Goal: Feedback & Contribution: Contribute content

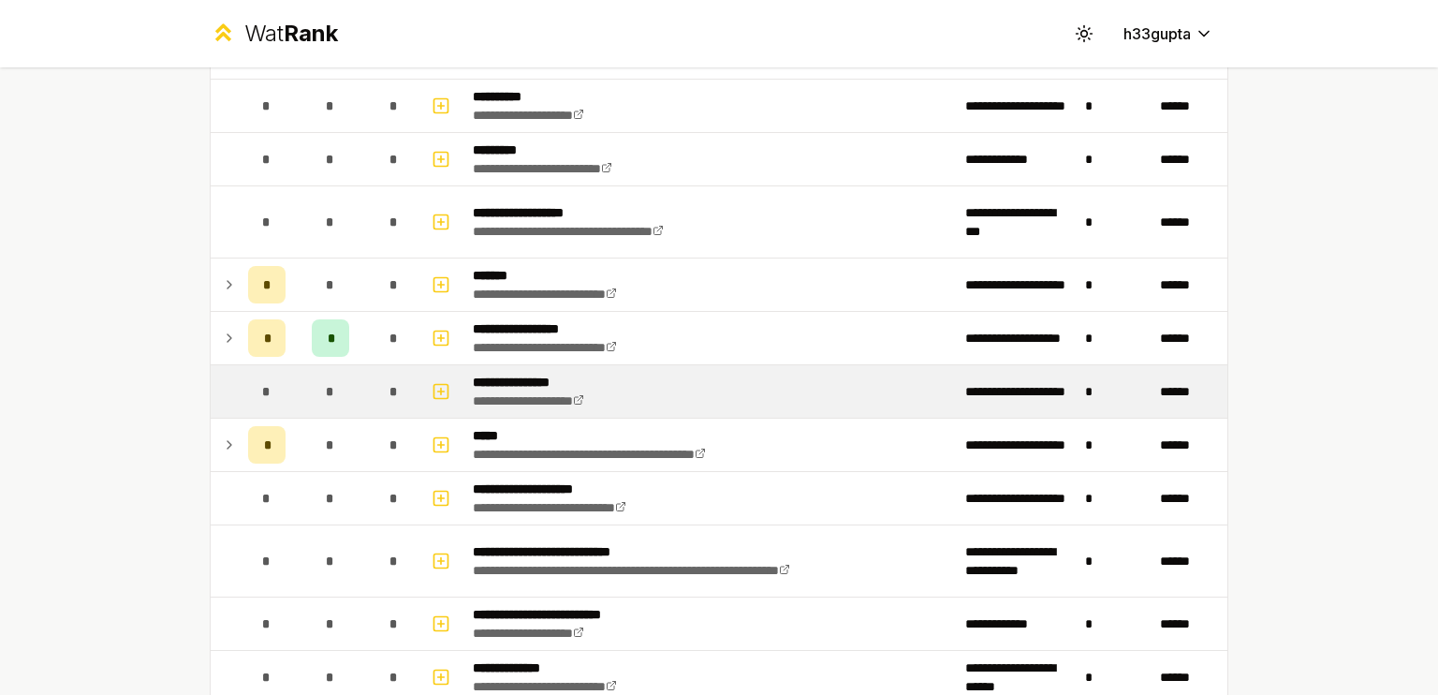
scroll to position [212, 0]
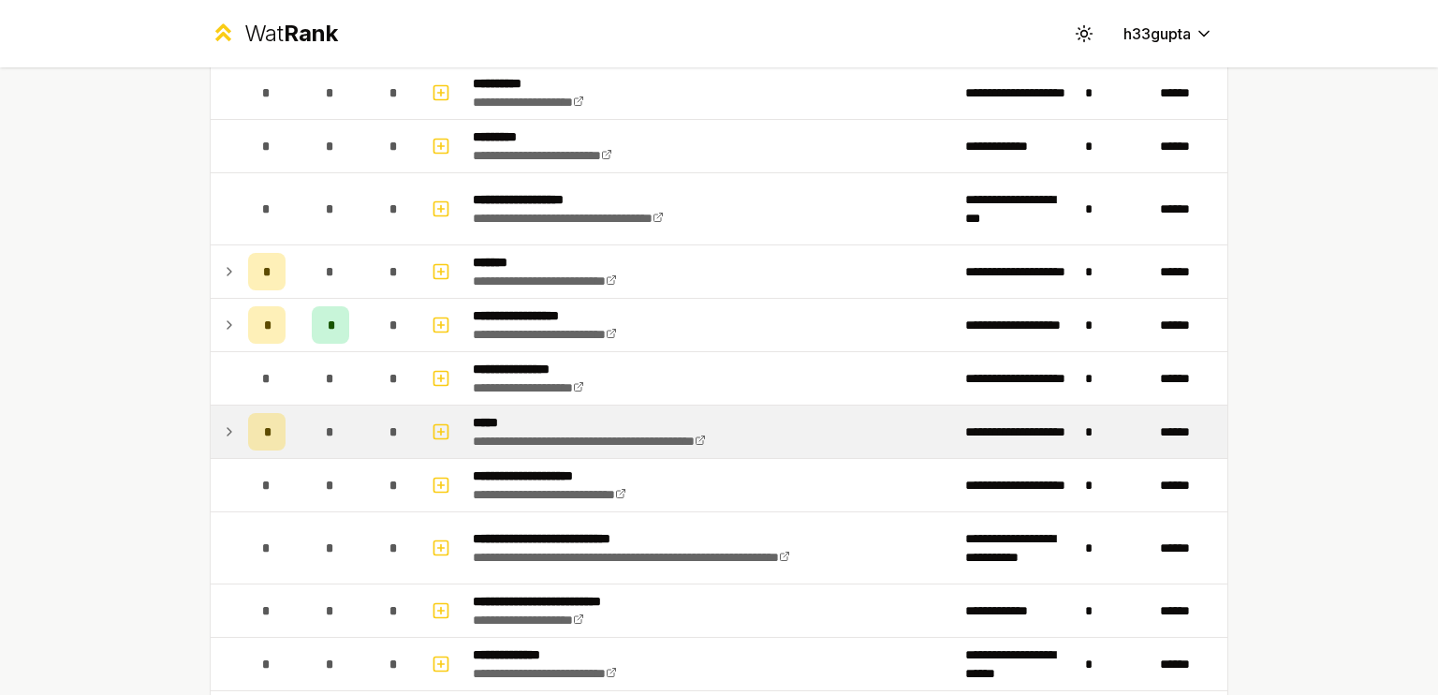
click at [228, 424] on icon at bounding box center [229, 431] width 15 height 22
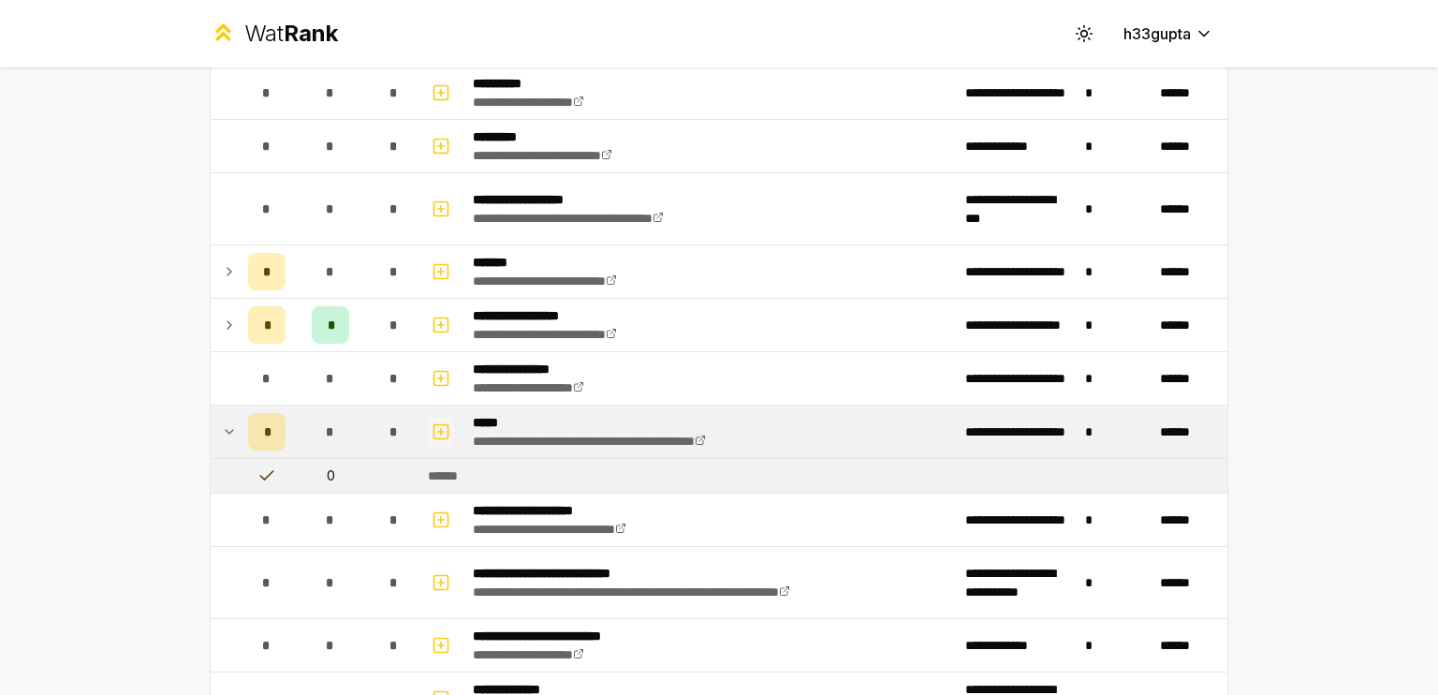
click at [440, 426] on rect "button" at bounding box center [441, 431] width 14 height 14
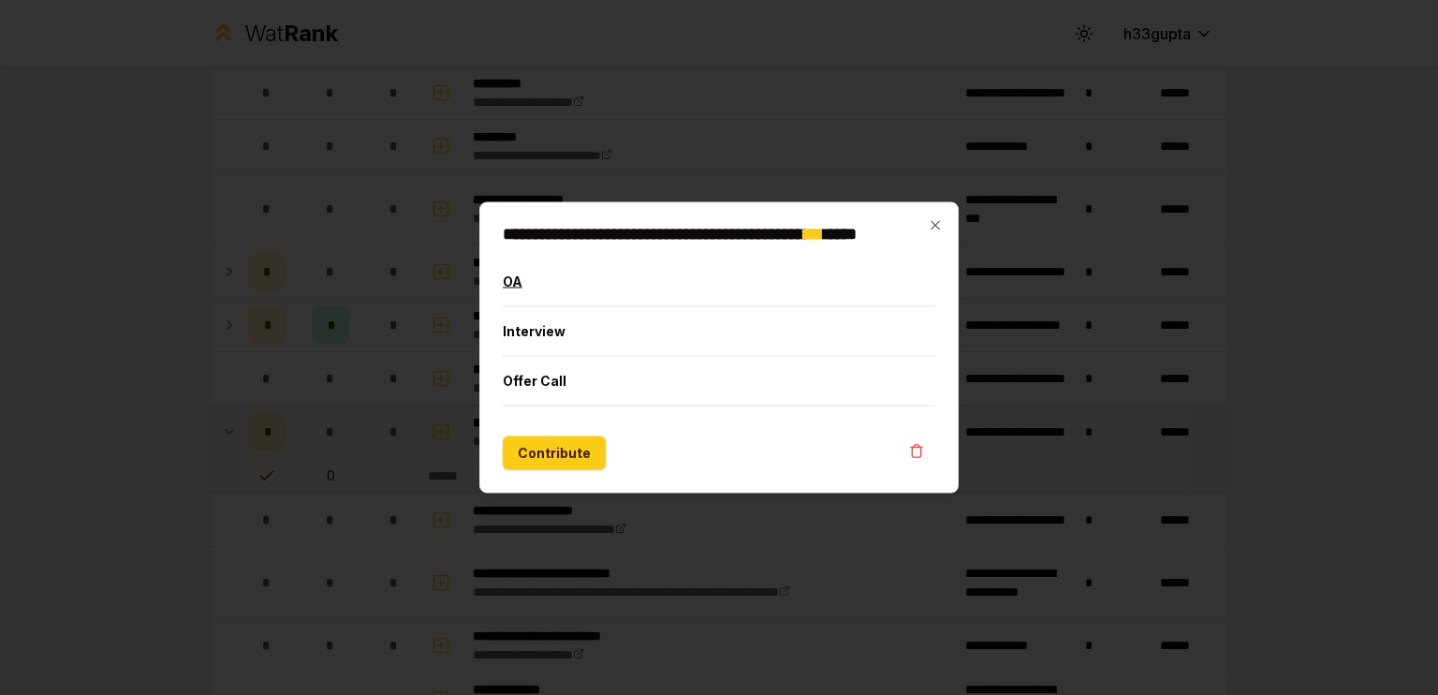
click at [588, 287] on button "OA" at bounding box center [719, 281] width 432 height 49
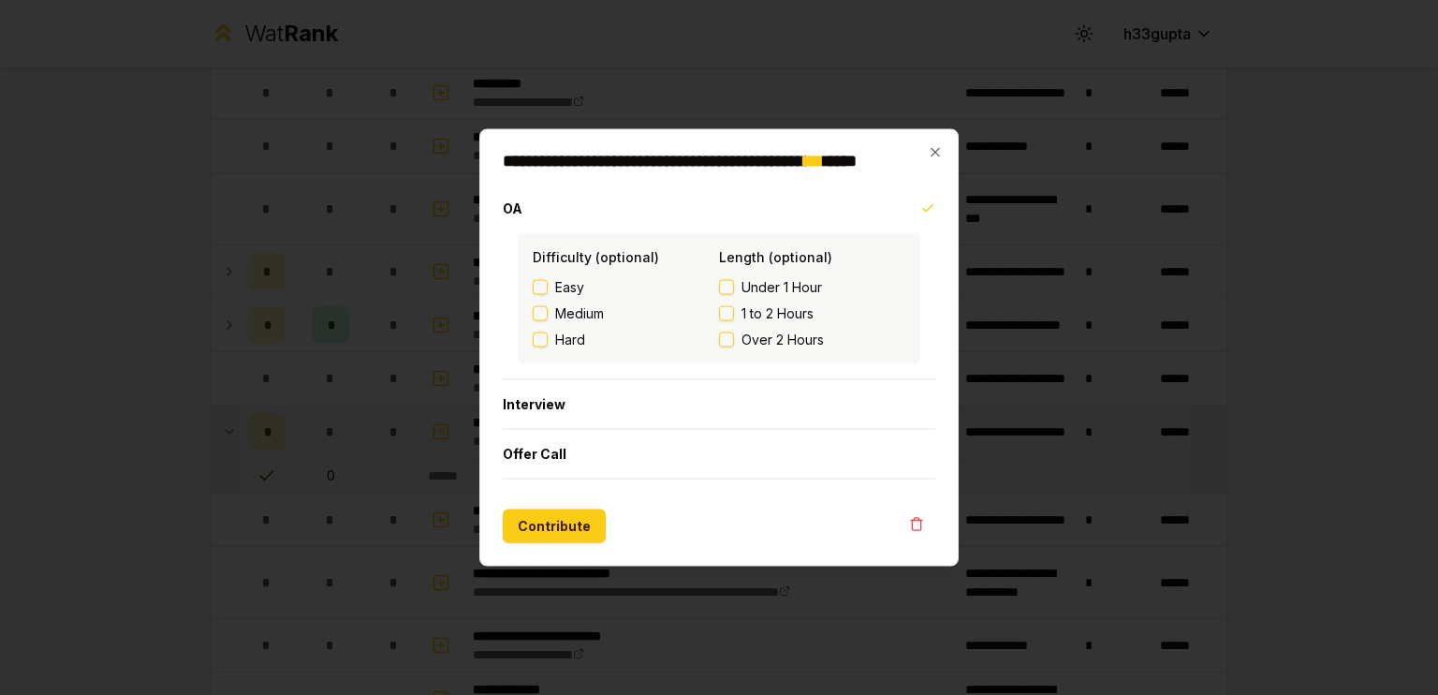
click at [562, 311] on span "Medium" at bounding box center [579, 313] width 49 height 19
click at [548, 311] on button "Medium" at bounding box center [540, 313] width 15 height 15
click at [747, 307] on span "1 to 2 Hours" at bounding box center [777, 313] width 72 height 19
click at [734, 307] on button "1 to 2 Hours" at bounding box center [726, 313] width 15 height 15
click at [760, 287] on span "Under 1 Hour" at bounding box center [781, 287] width 81 height 19
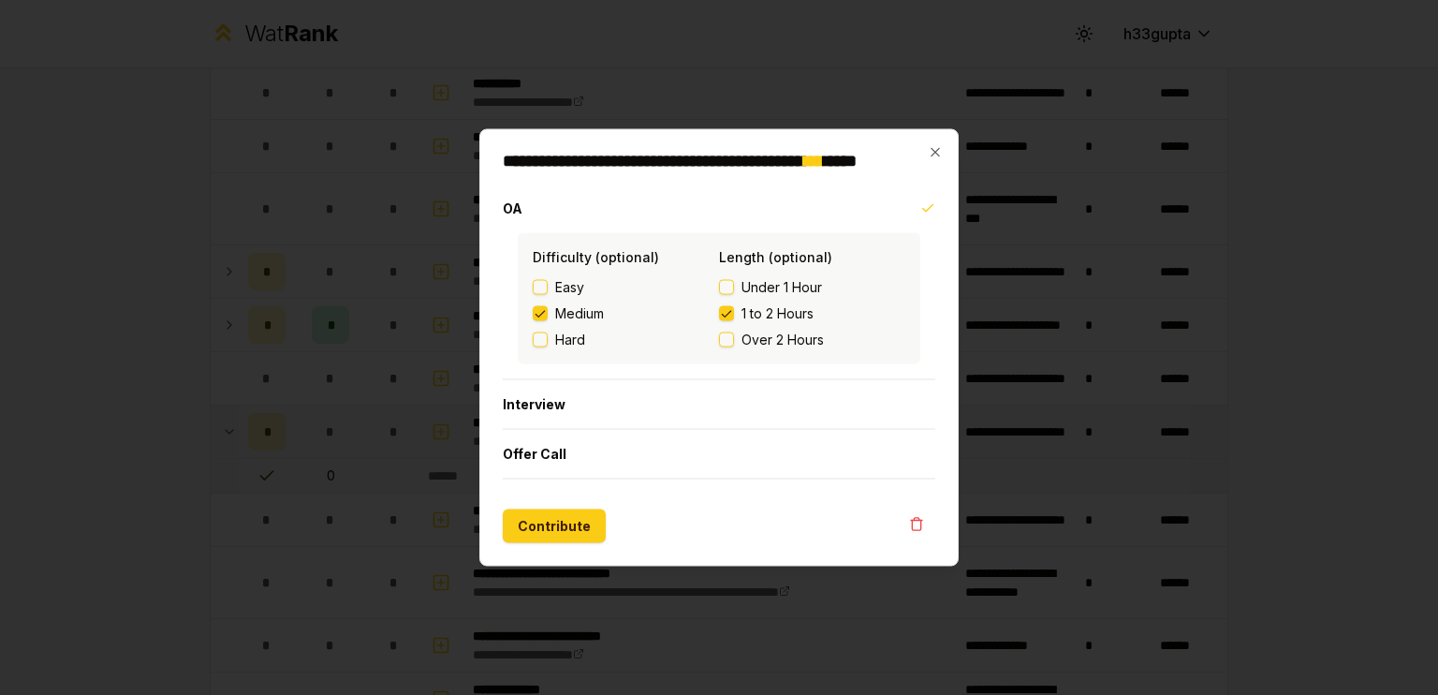
click at [734, 287] on button "Under 1 Hour" at bounding box center [726, 287] width 15 height 15
click at [567, 524] on button "Contribute" at bounding box center [554, 526] width 103 height 34
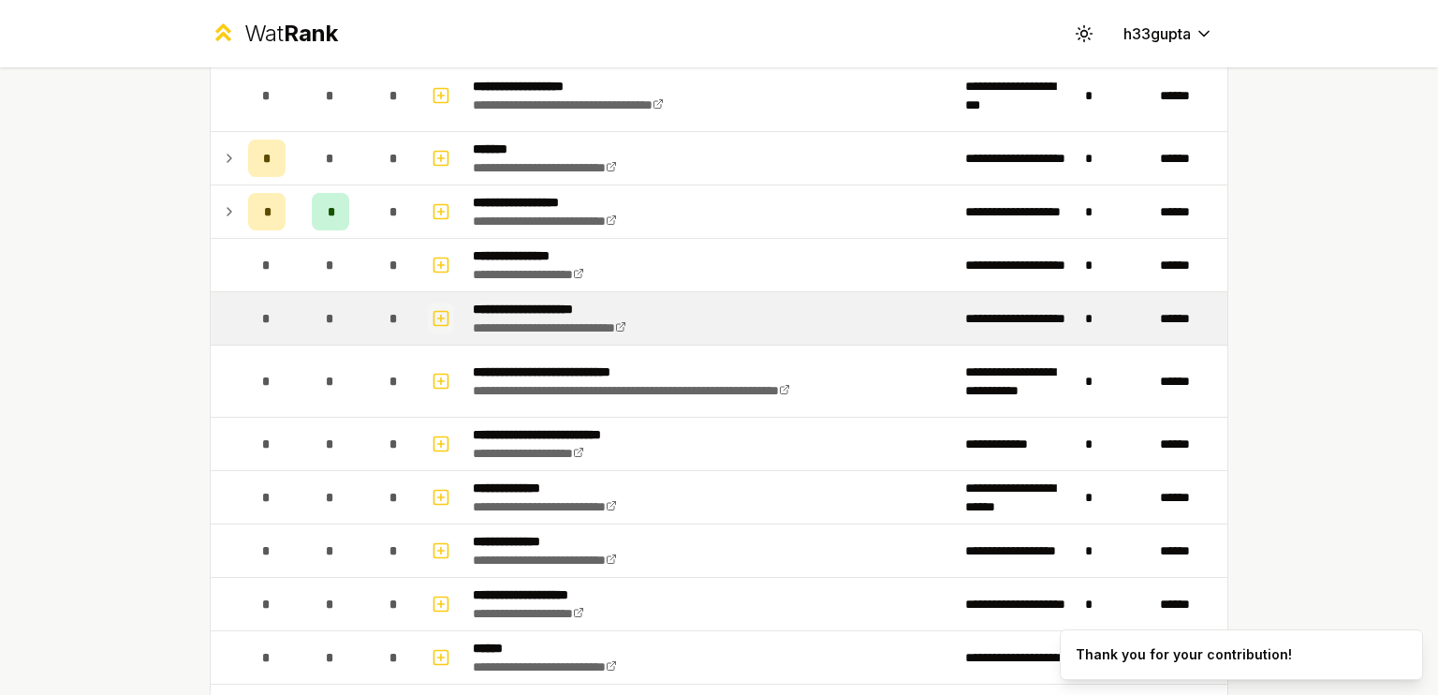
scroll to position [0, 0]
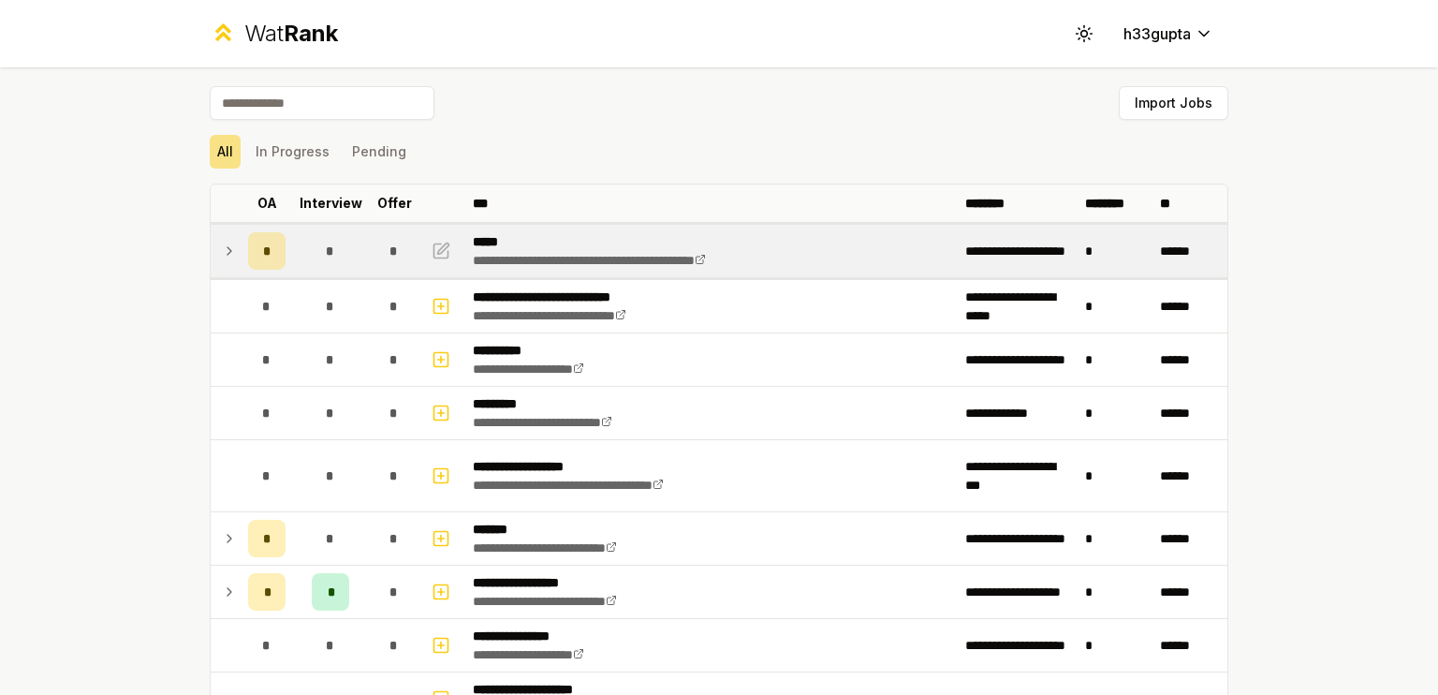
click at [227, 248] on icon at bounding box center [229, 250] width 4 height 7
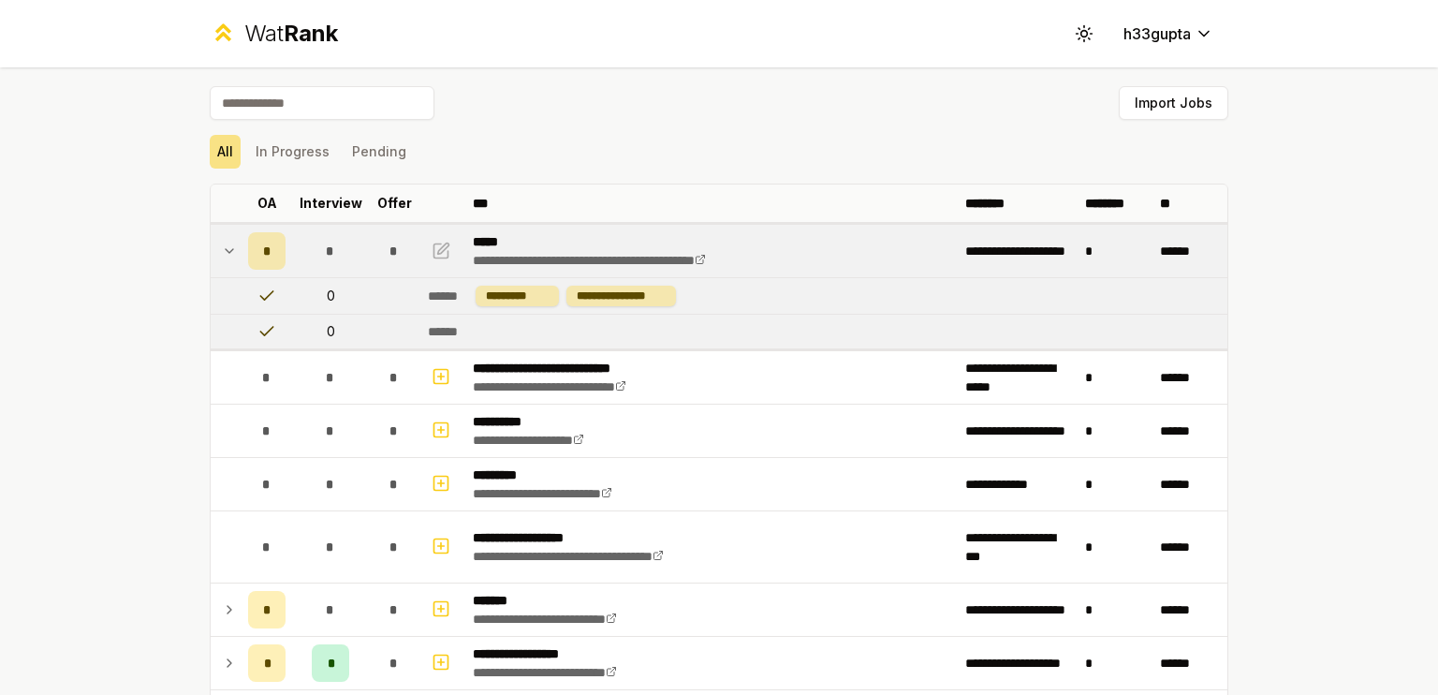
click at [222, 248] on icon at bounding box center [229, 251] width 15 height 22
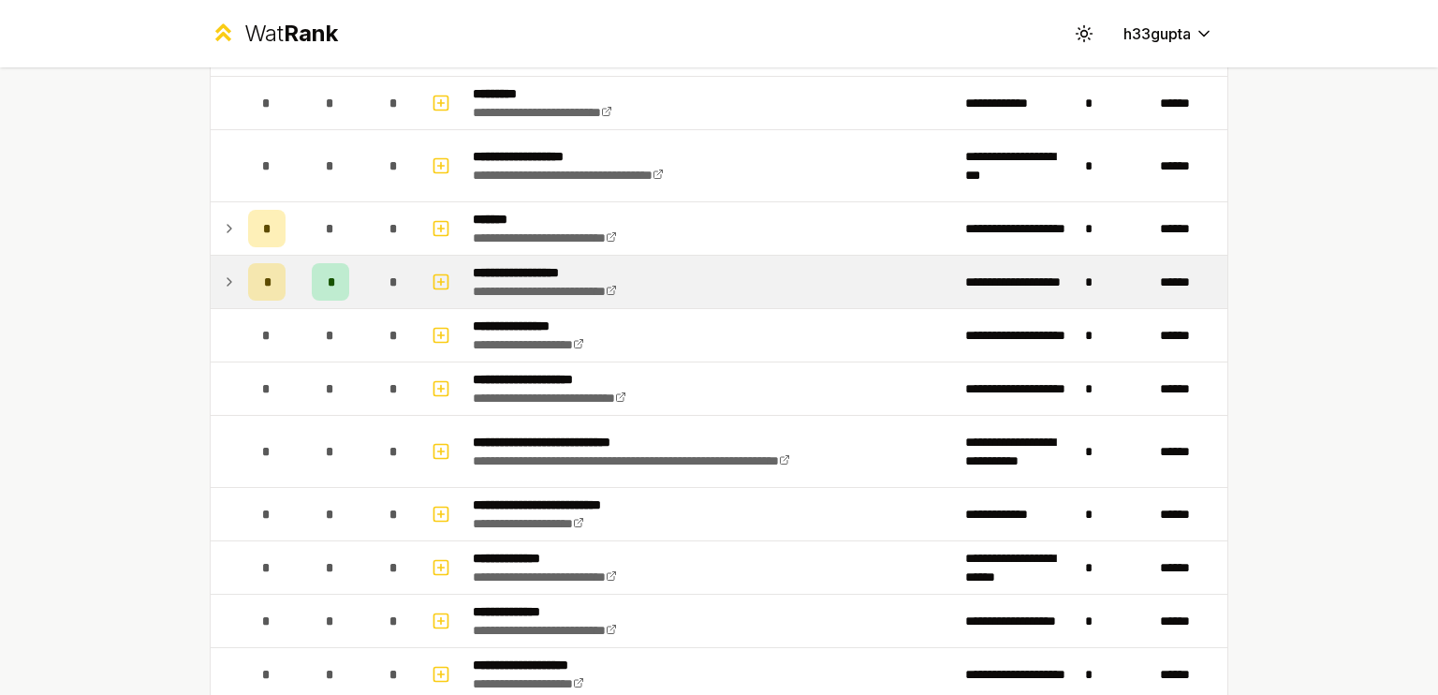
scroll to position [311, 0]
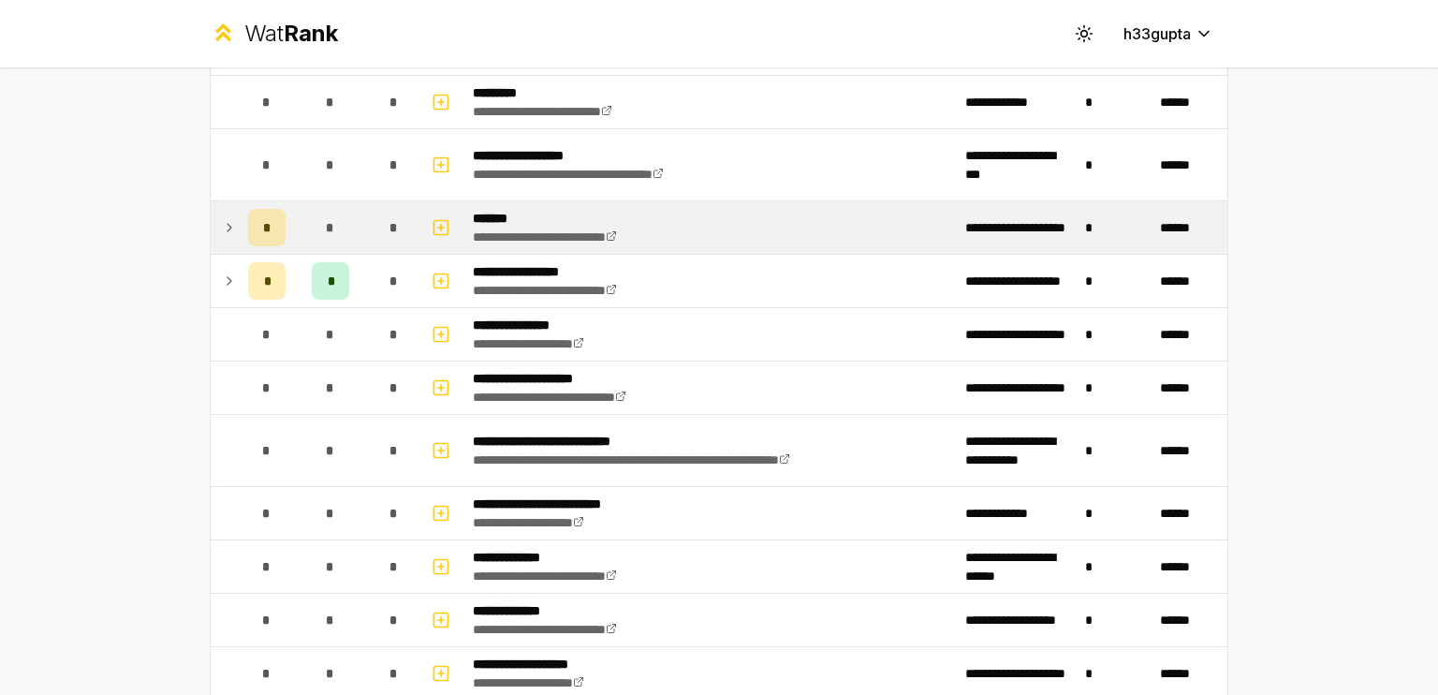
click at [226, 212] on td at bounding box center [226, 227] width 30 height 52
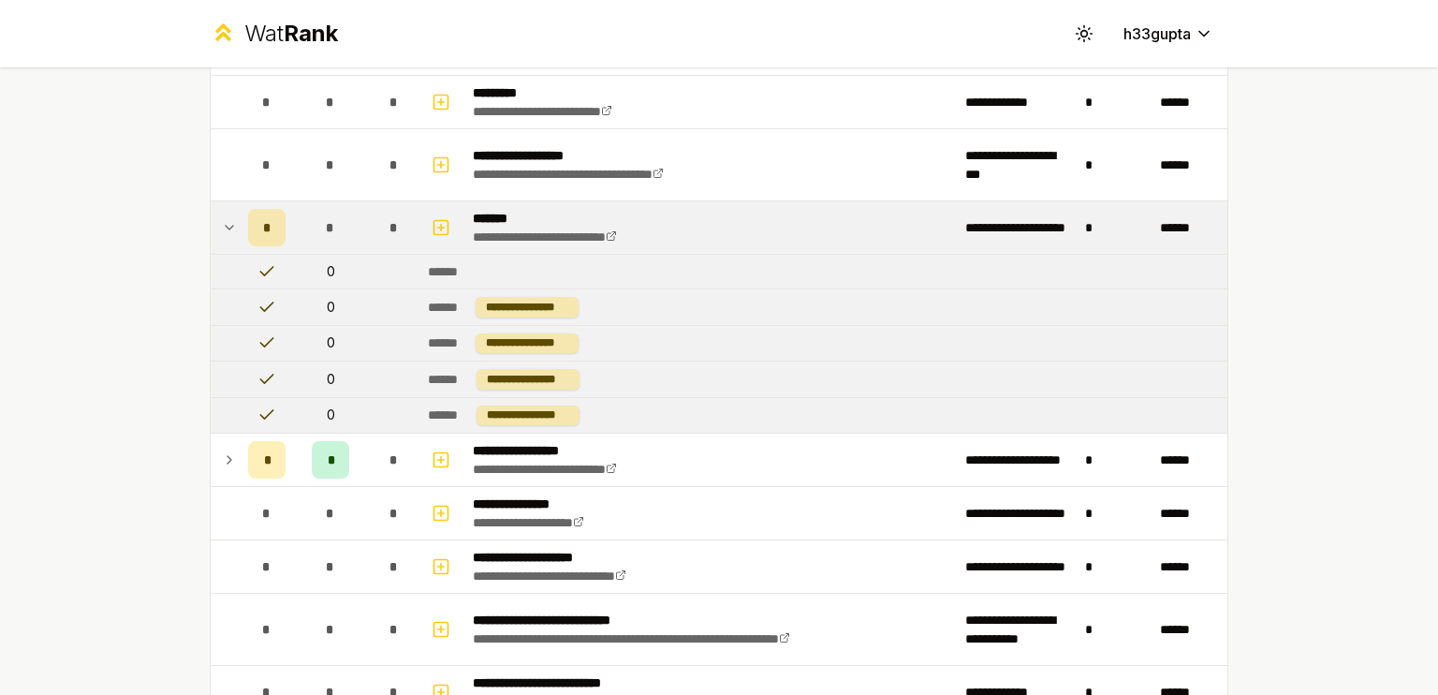
click at [226, 212] on td at bounding box center [226, 227] width 30 height 52
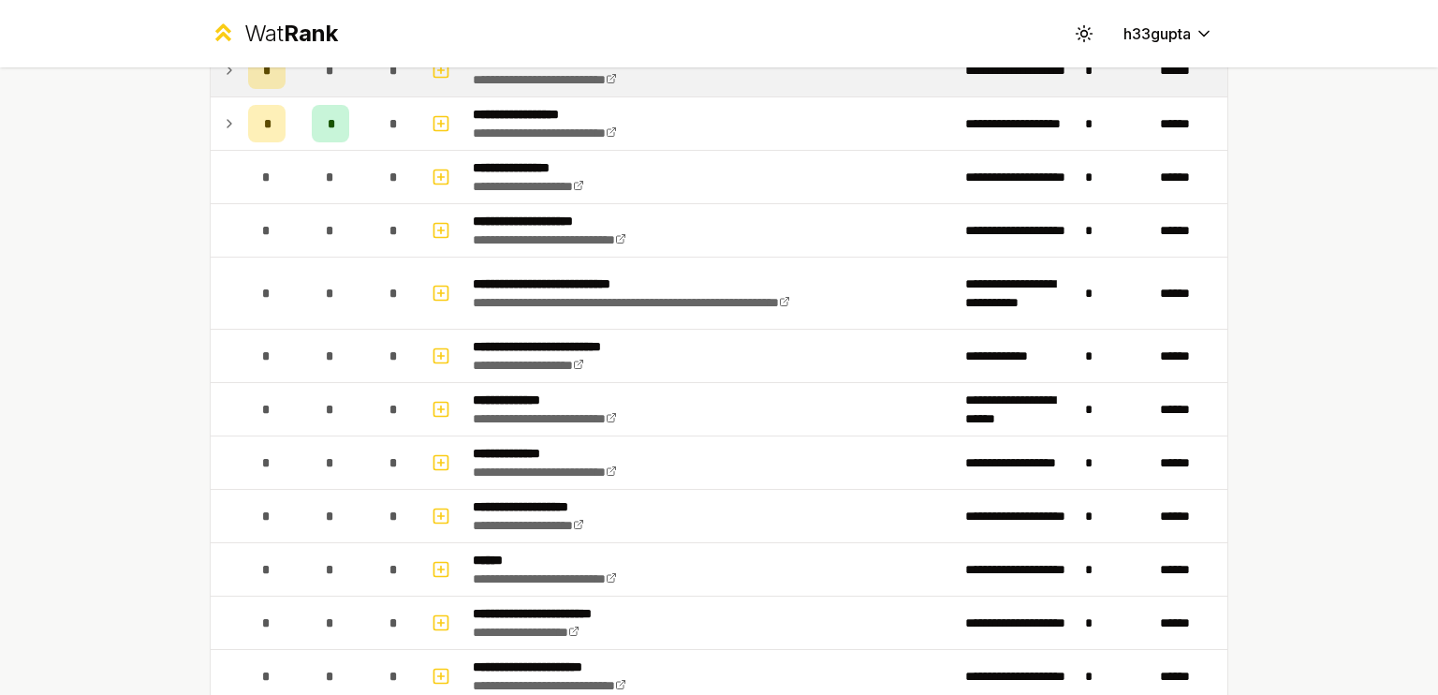
scroll to position [0, 0]
